Goal: Task Accomplishment & Management: Use online tool/utility

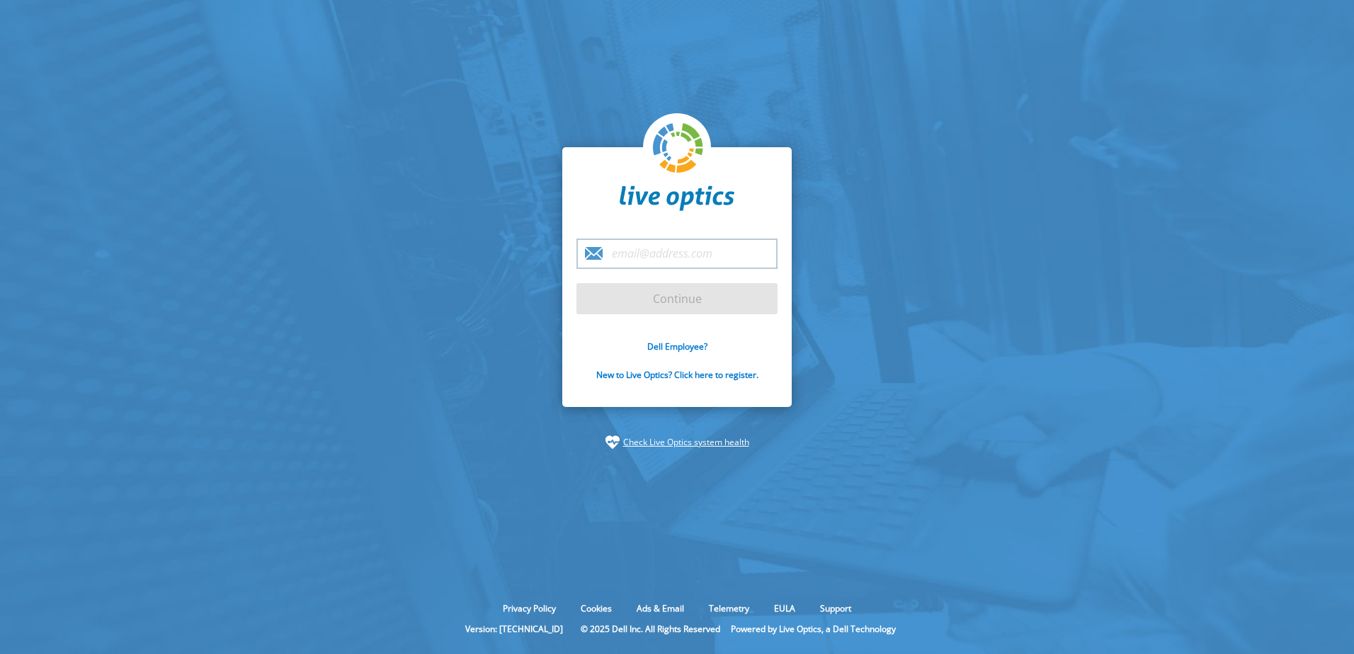
click at [637, 251] on input "email" at bounding box center [677, 254] width 201 height 30
type input "[PERSON_NAME][EMAIL_ADDRESS][PERSON_NAME][DOMAIN_NAME]"
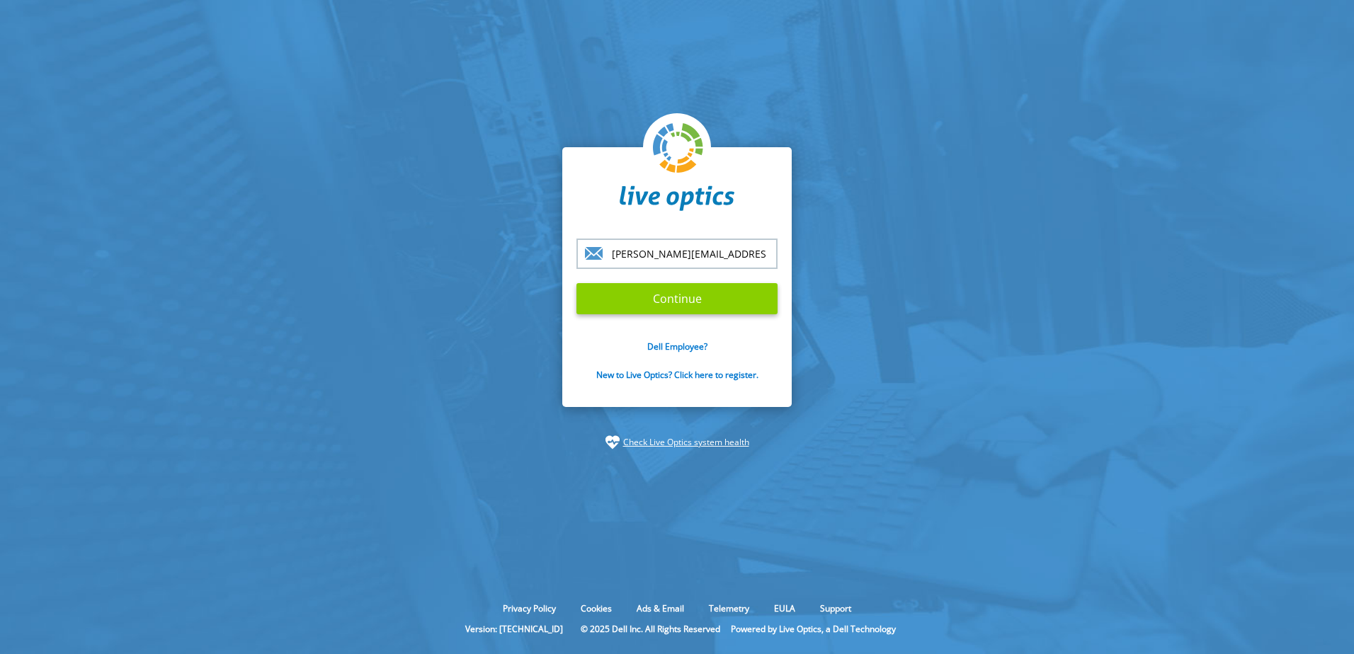
click at [682, 300] on input "Continue" at bounding box center [677, 298] width 201 height 31
click at [672, 251] on input "[PERSON_NAME][EMAIL_ADDRESS][PERSON_NAME][DOMAIN_NAME]" at bounding box center [677, 254] width 201 height 30
click at [965, 289] on section "[PERSON_NAME][EMAIL_ADDRESS][PERSON_NAME][DOMAIN_NAME] Continue Dell Employee? …" at bounding box center [677, 298] width 1354 height 597
click at [696, 301] on input "Continue" at bounding box center [677, 298] width 201 height 31
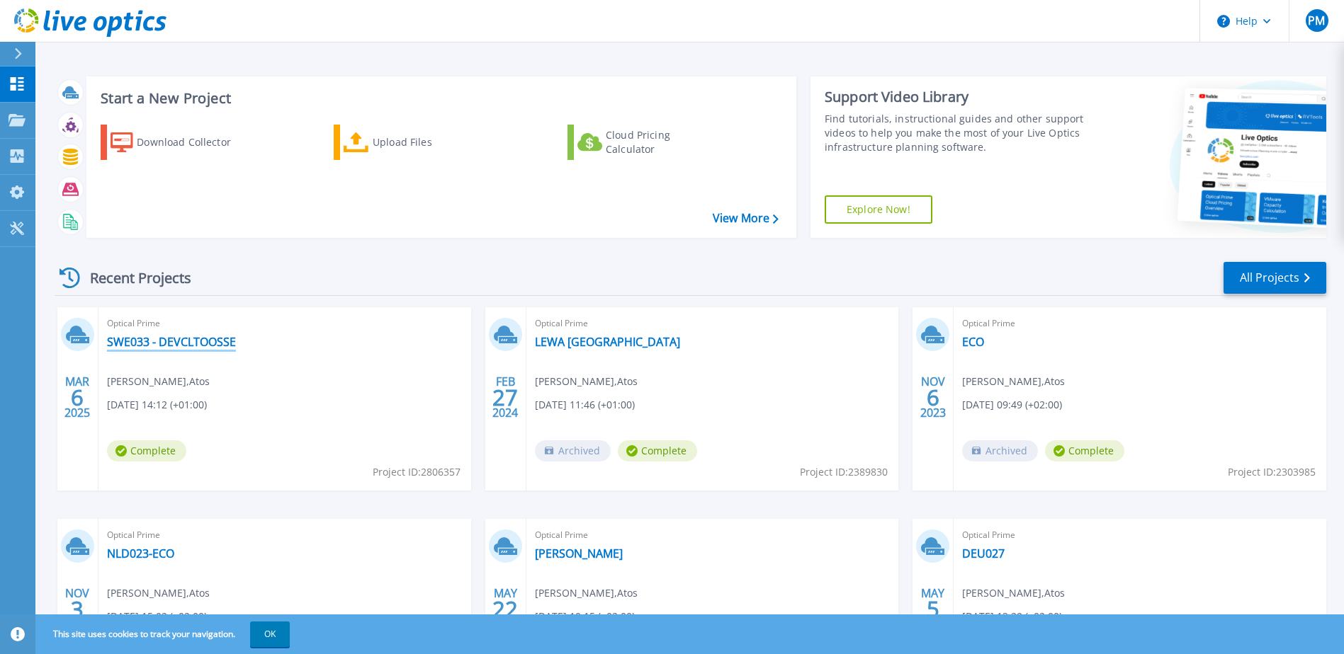
click at [171, 345] on link "SWE033 - DEVCLTOOSSE" at bounding box center [171, 342] width 129 height 14
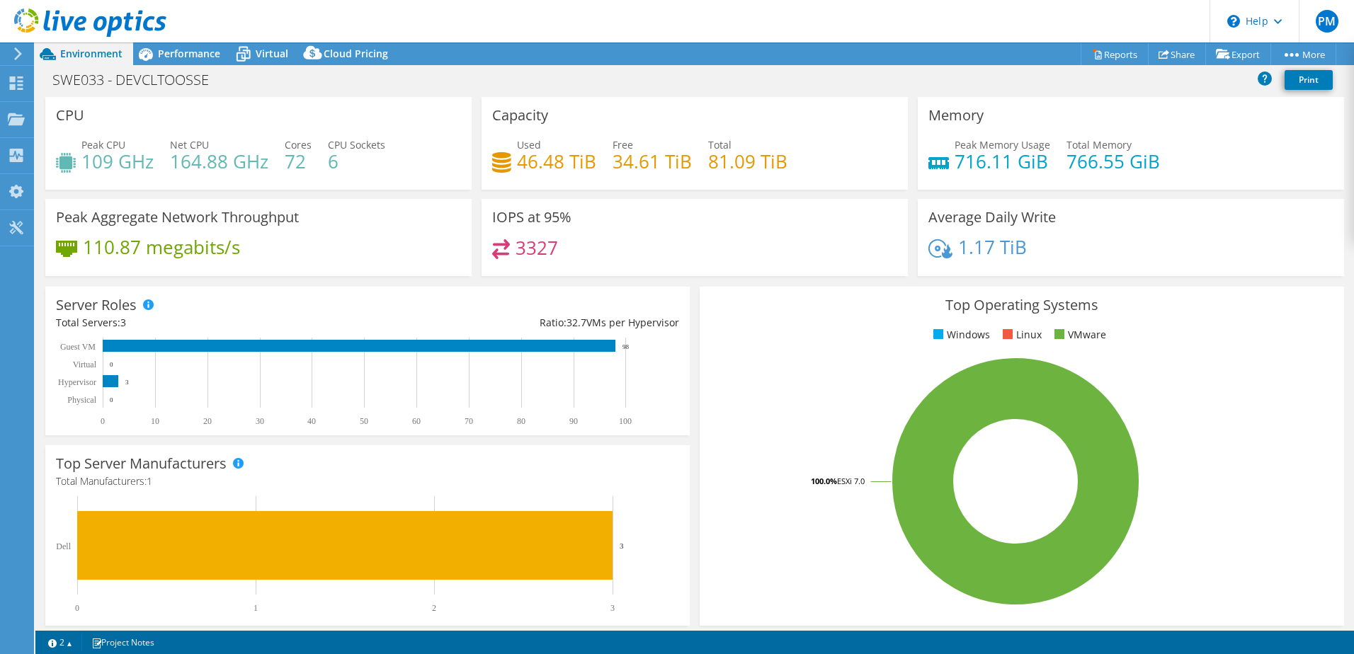
select select "EUFrankfurt"
select select "EUR"
